Goal: Transaction & Acquisition: Purchase product/service

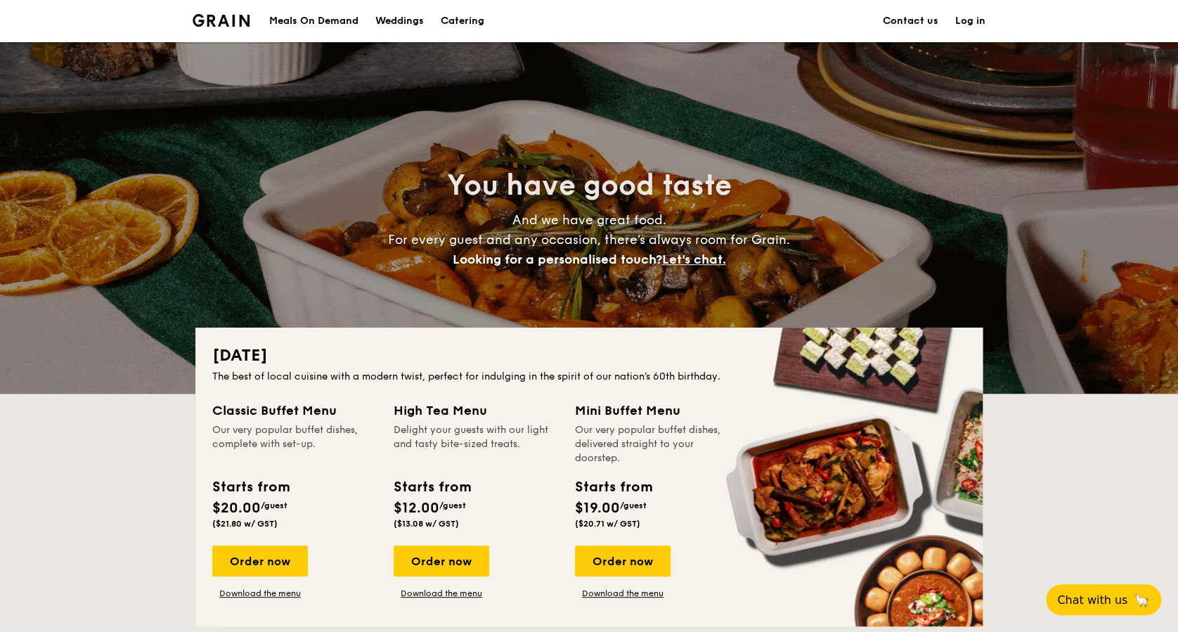
click at [346, 20] on div "Meals On Demand" at bounding box center [313, 21] width 89 height 42
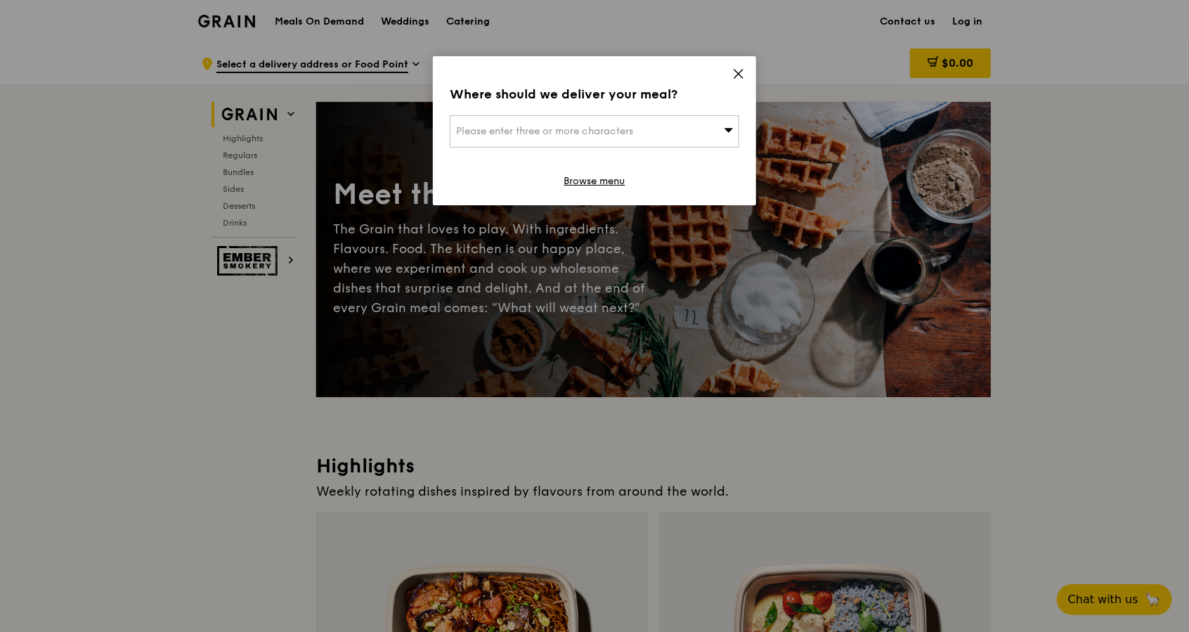
click at [744, 74] on icon at bounding box center [738, 73] width 13 height 13
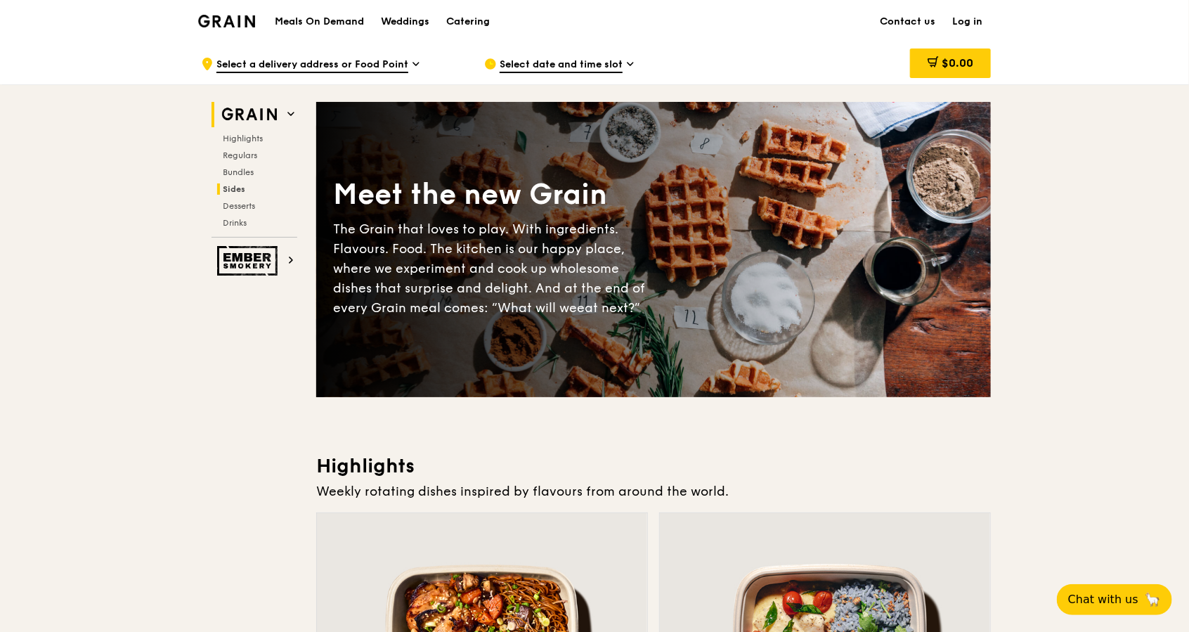
click at [228, 188] on span "Sides" at bounding box center [234, 189] width 22 height 10
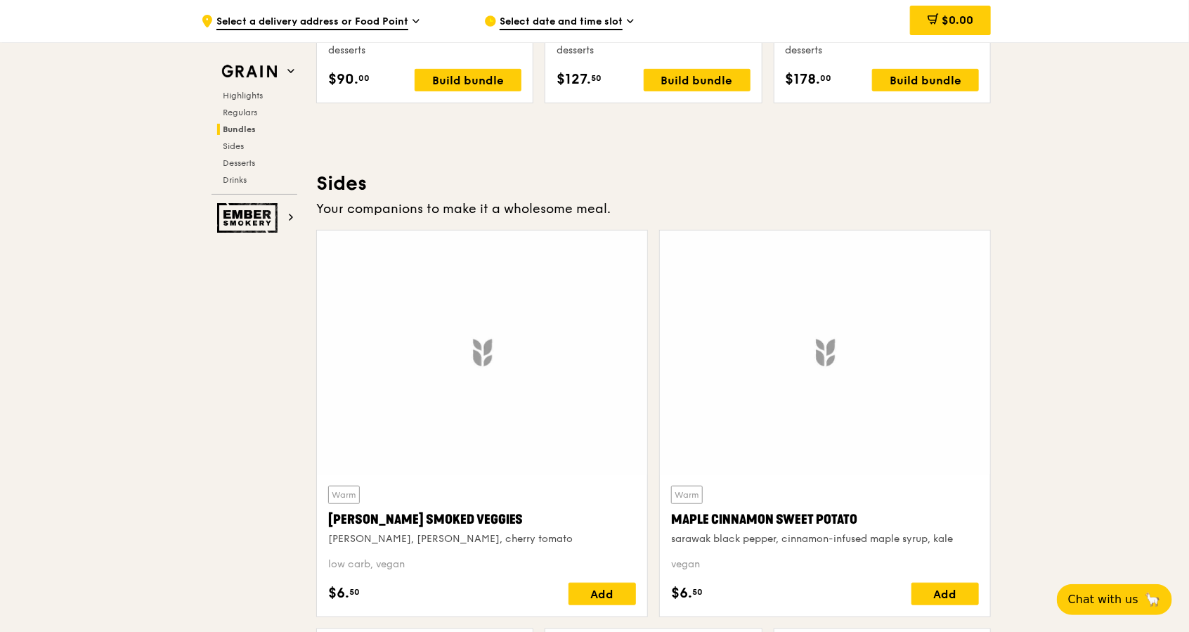
scroll to position [3116, 0]
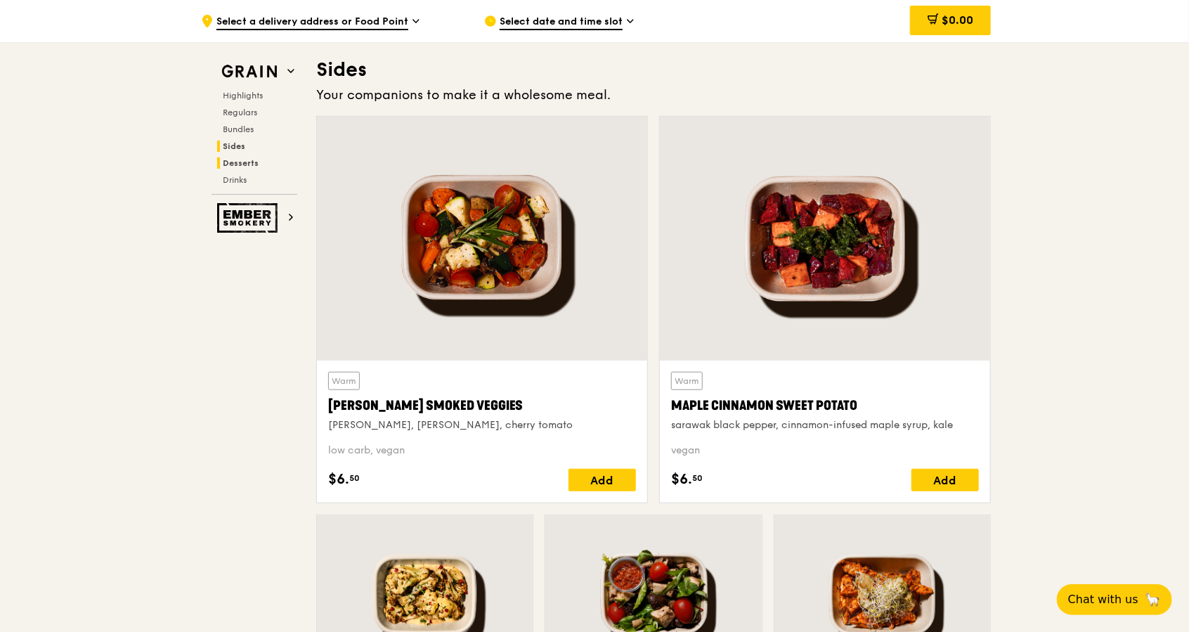
click at [238, 163] on span "Desserts" at bounding box center [241, 163] width 36 height 10
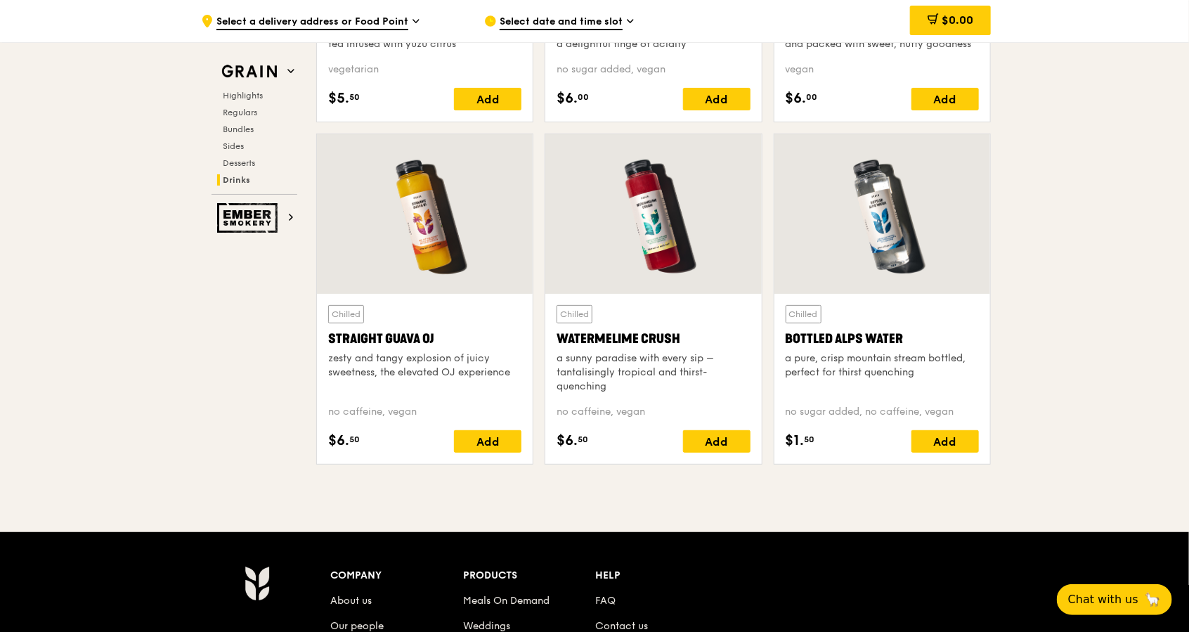
scroll to position [5491, 0]
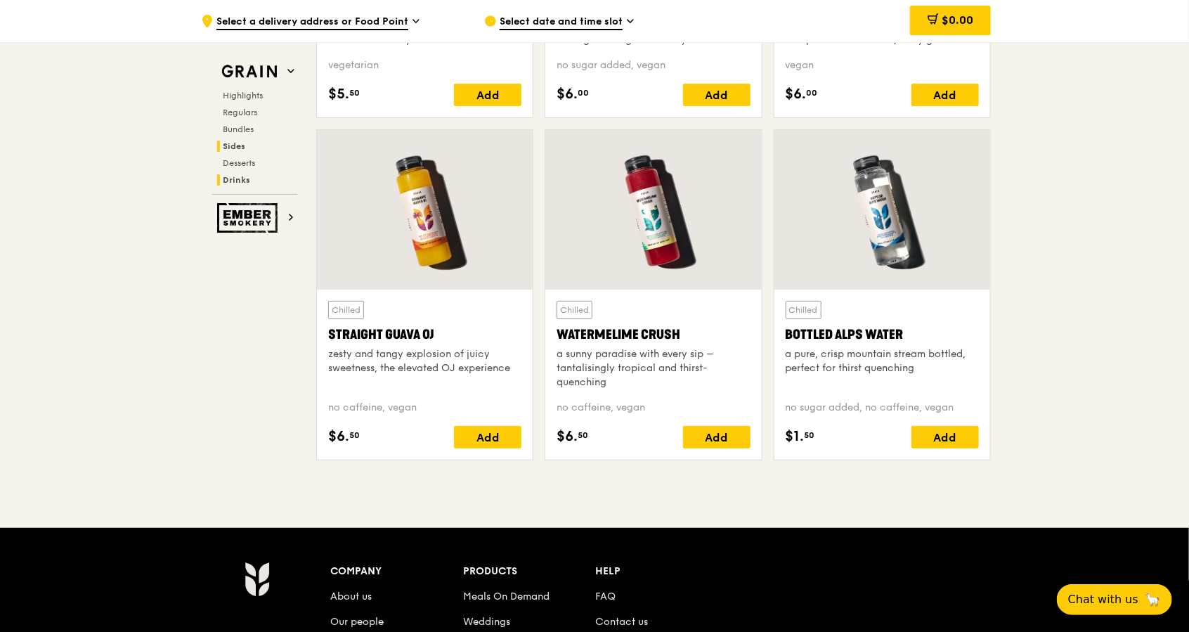
click at [234, 149] on span "Sides" at bounding box center [234, 146] width 22 height 10
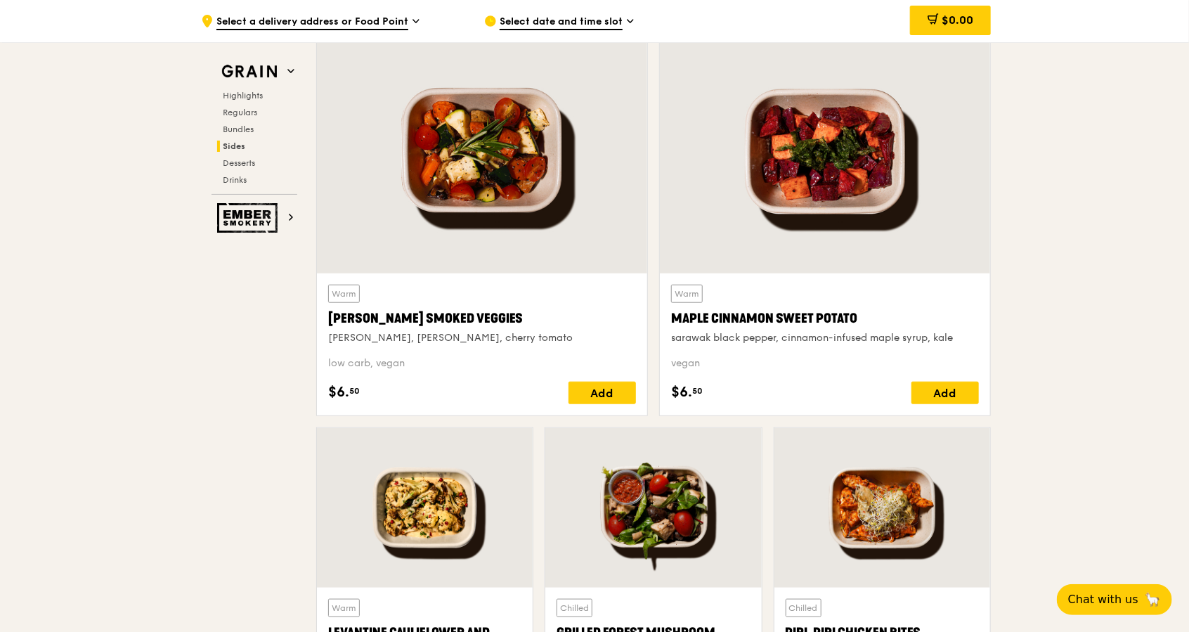
scroll to position [3116, 0]
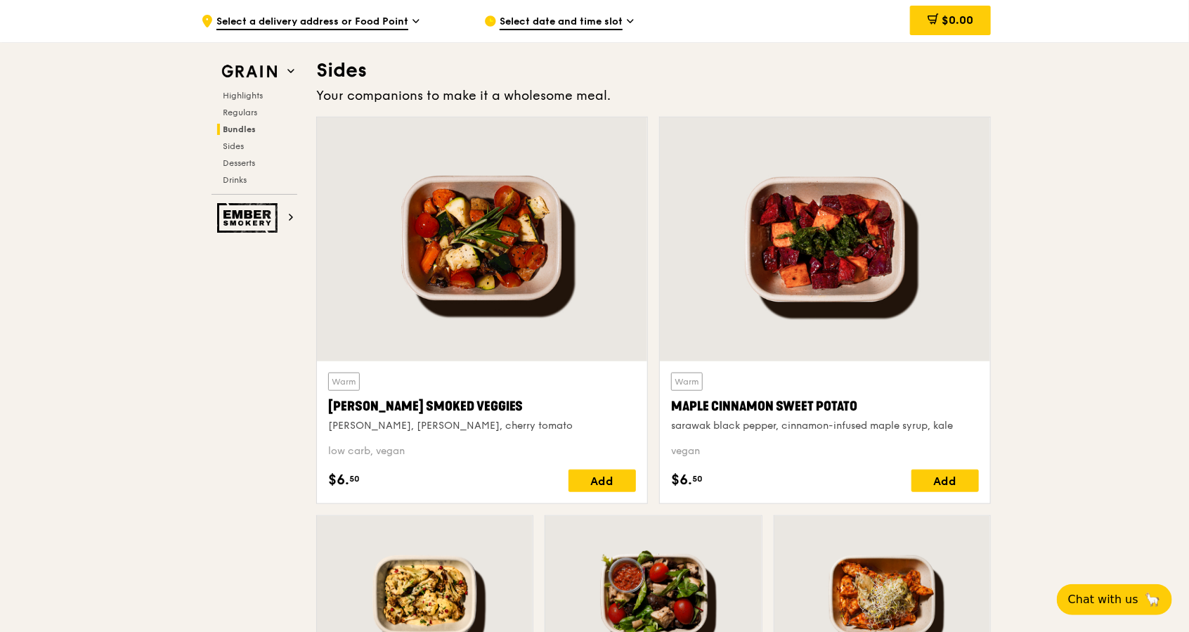
click at [236, 120] on div "Highlights Regulars Bundles Sides Desserts Drinks" at bounding box center [255, 138] width 86 height 96
click at [236, 112] on span "Regulars" at bounding box center [241, 113] width 37 height 10
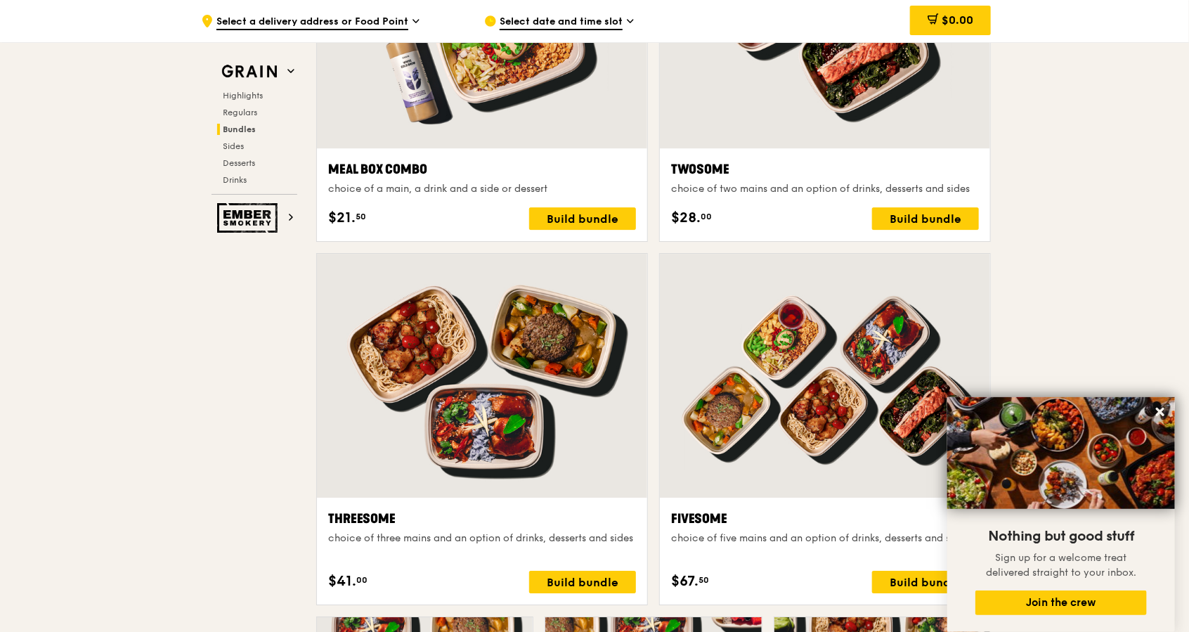
scroll to position [2221, 0]
